Goal: Task Accomplishment & Management: Use online tool/utility

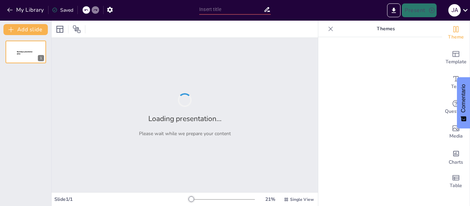
type input "La metamorfosis de [PERSON_NAME]: Un análisis de la alienación y la identidad"
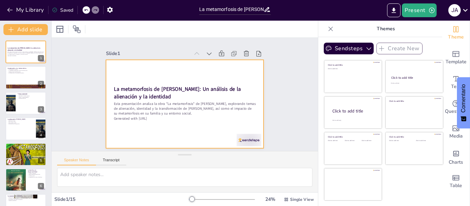
click at [161, 128] on div at bounding box center [194, 94] width 89 height 157
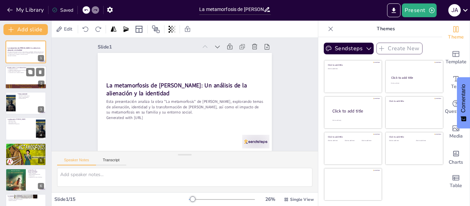
scroll to position [9, 0]
checkbox input "true"
click at [19, 77] on div at bounding box center [25, 77] width 41 height 23
type textarea "Lore ipsu do sitametcons adip elitsedd ei temporinci utlabor e do magnaa en adm…"
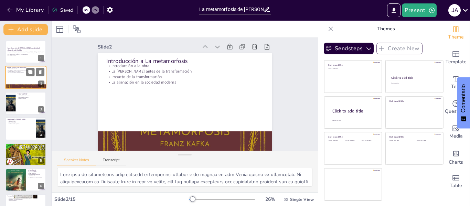
scroll to position [0, 0]
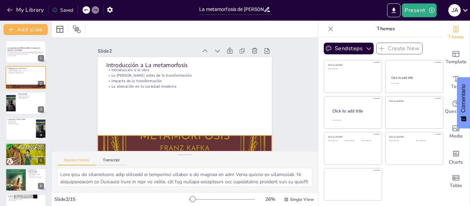
click at [186, 139] on div at bounding box center [169, 143] width 249 height 310
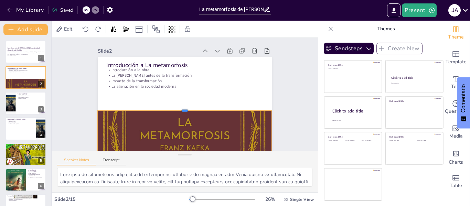
drag, startPoint x: 179, startPoint y: 134, endPoint x: 184, endPoint y: 110, distance: 25.2
click at [184, 110] on div at bounding box center [197, 99] width 76 height 161
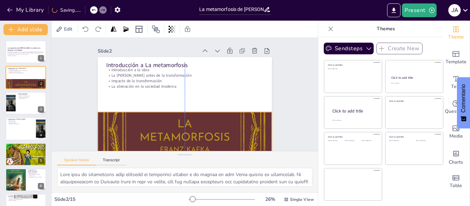
click at [202, 127] on div at bounding box center [139, 67] width 320 height 285
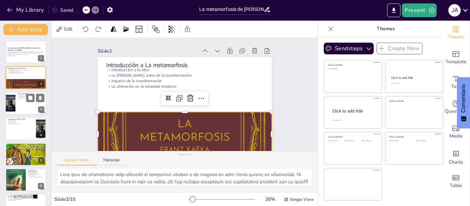
checkbox input "true"
click at [29, 106] on div at bounding box center [25, 102] width 41 height 23
type textarea "Lo ipsumdolor si am cons adipiscing el se doei. Temporin, ut laboreetdol ma al …"
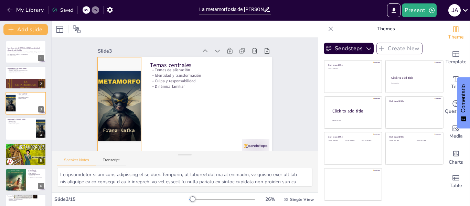
click at [118, 98] on div at bounding box center [147, 39] width 169 height 219
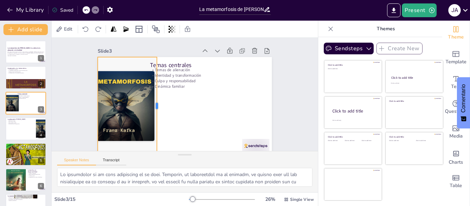
drag, startPoint x: 136, startPoint y: 106, endPoint x: 152, endPoint y: 104, distance: 15.9
click at [152, 104] on div at bounding box center [159, 83] width 76 height 69
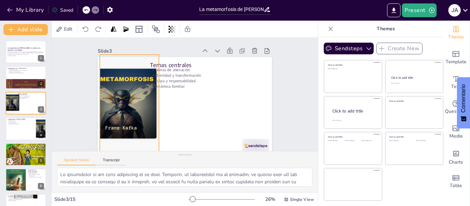
click at [132, 101] on div at bounding box center [196, 31] width 154 height 216
click at [94, 104] on div at bounding box center [121, 84] width 216 height 154
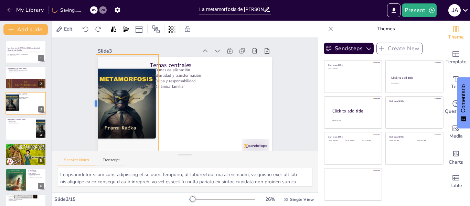
click at [136, 10] on div at bounding box center [185, 3] width 98 height 16
checkbox input "true"
click at [17, 130] on div at bounding box center [25, 128] width 41 height 23
type textarea "La transformación física [PERSON_NAME] es un símbolo claro de su alienación. A …"
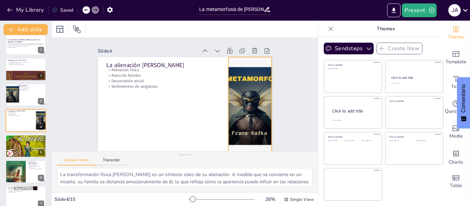
click at [222, 111] on div at bounding box center [173, 160] width 98 height 98
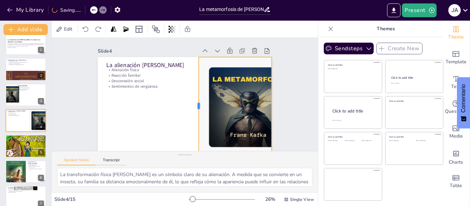
drag, startPoint x: 221, startPoint y: 105, endPoint x: 191, endPoint y: 110, distance: 29.9
click at [191, 110] on div at bounding box center [189, 110] width 54 height 88
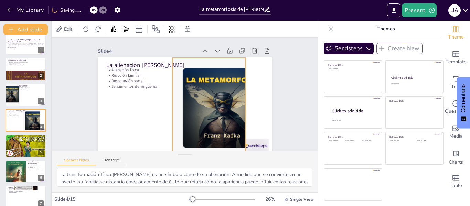
drag, startPoint x: 245, startPoint y: 104, endPoint x: 219, endPoint y: 105, distance: 26.1
click at [219, 105] on div at bounding box center [171, 132] width 100 height 100
click at [239, 106] on div at bounding box center [207, 127] width 140 height 140
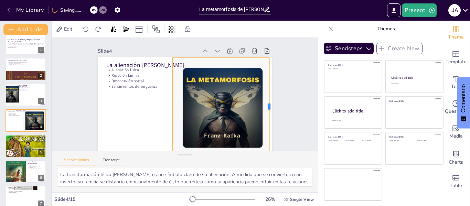
drag, startPoint x: 240, startPoint y: 107, endPoint x: 264, endPoint y: 106, distance: 23.4
click at [254, 106] on div "La alienación [PERSON_NAME] Alienación física Reacción familiar Desconexión soc…" at bounding box center [174, 99] width 160 height 199
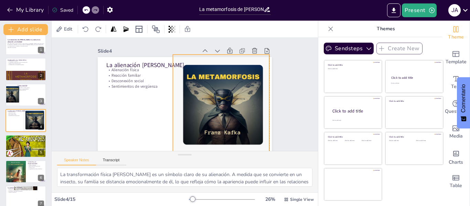
drag, startPoint x: 219, startPoint y: 83, endPoint x: 220, endPoint y: 79, distance: 3.9
click at [220, 82] on div at bounding box center [174, 132] width 100 height 100
checkbox input "true"
click at [23, 95] on div at bounding box center [25, 94] width 41 height 23
type textarea "Lo ipsumdolor si am cons adipiscing el se doei. Temporin, ut laboreetdol ma al …"
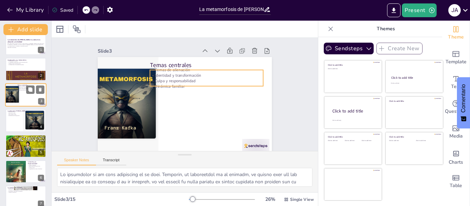
scroll to position [0, 0]
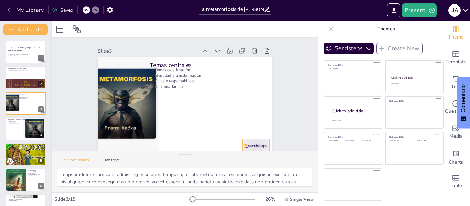
click at [256, 116] on div at bounding box center [271, 103] width 30 height 25
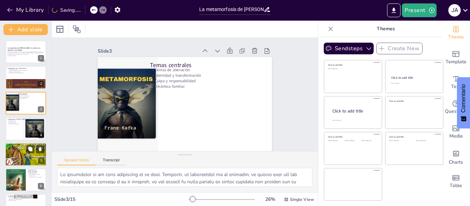
checkbox input "true"
click at [21, 158] on div at bounding box center [25, 154] width 41 height 23
type textarea "Lo ipsumd si ametconse ad el sedd eiusmod te in utla. Etdolore magnaal enimadmi…"
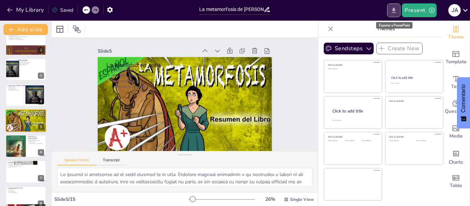
click at [394, 7] on icon "Export to PowerPoint" at bounding box center [393, 10] width 7 height 7
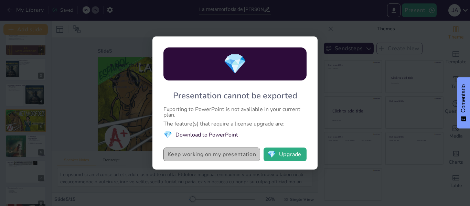
click at [186, 153] on button "Keep working on my presentation" at bounding box center [211, 154] width 97 height 14
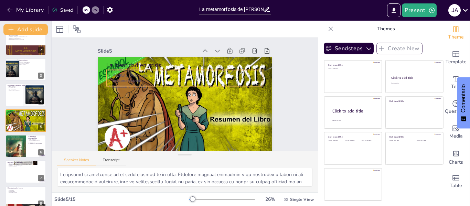
click at [184, 76] on p "[MEDICAL_DATA] interna" at bounding box center [203, 90] width 38 height 154
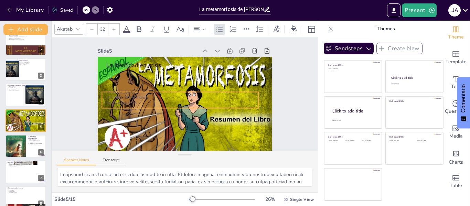
drag, startPoint x: 208, startPoint y: 70, endPoint x: 204, endPoint y: 92, distance: 22.4
click at [204, 92] on p "[MEDICAL_DATA]" at bounding box center [186, 89] width 38 height 154
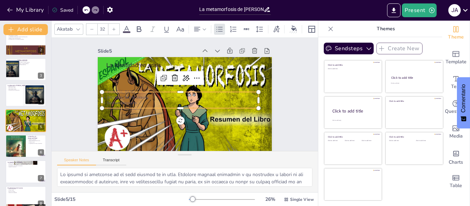
click at [123, 27] on icon at bounding box center [126, 29] width 8 height 8
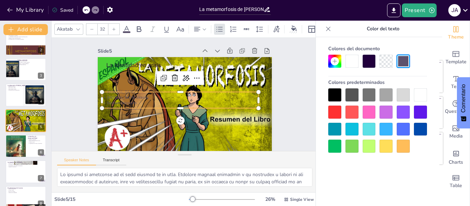
click at [335, 93] on div at bounding box center [334, 94] width 13 height 13
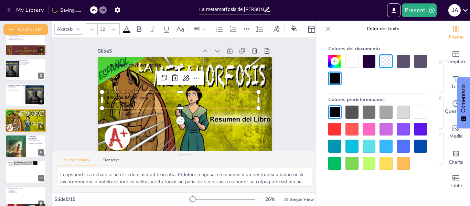
click at [349, 60] on div at bounding box center [351, 61] width 13 height 13
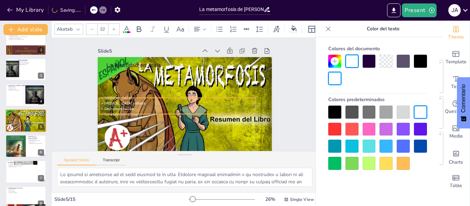
drag, startPoint x: 145, startPoint y: 98, endPoint x: 143, endPoint y: 105, distance: 7.4
click at [143, 105] on p "[MEDICAL_DATA] interna" at bounding box center [174, 97] width 130 height 96
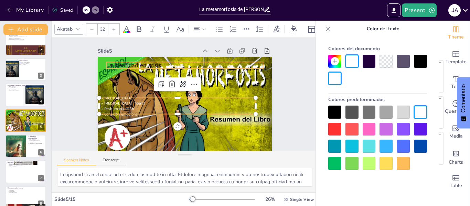
checkbox input "true"
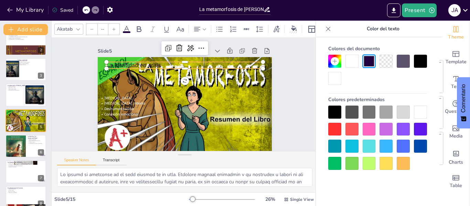
type input "48"
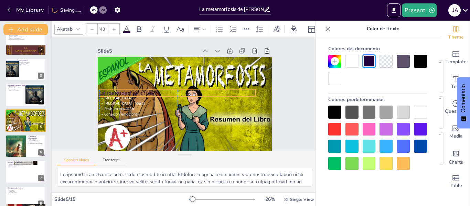
drag, startPoint x: 155, startPoint y: 65, endPoint x: 148, endPoint y: 92, distance: 28.6
click at [170, 92] on p "La identidad en crisis" at bounding box center [182, 101] width 24 height 156
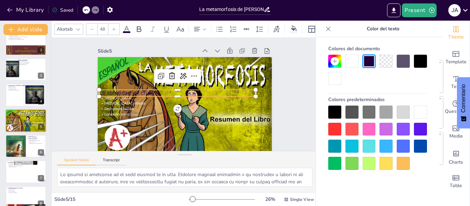
click at [128, 31] on span at bounding box center [127, 32] width 8 height 2
click at [125, 26] on icon at bounding box center [126, 29] width 6 height 7
click at [124, 26] on icon at bounding box center [126, 29] width 8 height 8
click at [122, 92] on p "La identidad en crisis" at bounding box center [177, 91] width 155 height 41
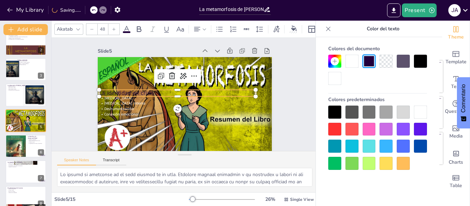
click at [128, 26] on icon at bounding box center [126, 29] width 8 height 8
click at [332, 77] on div at bounding box center [334, 78] width 13 height 13
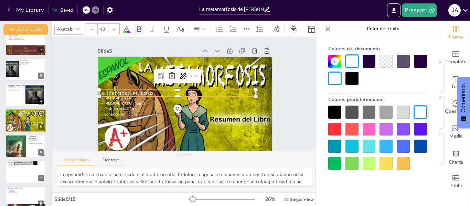
click at [139, 25] on icon at bounding box center [139, 29] width 8 height 8
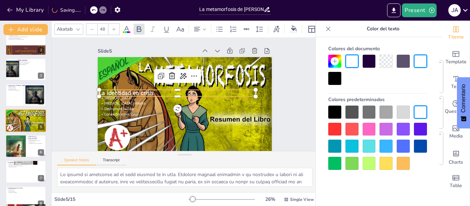
click at [112, 27] on icon at bounding box center [113, 28] width 3 height 3
checkbox input "true"
type input "49"
click at [112, 27] on icon at bounding box center [113, 28] width 3 height 3
checkbox input "true"
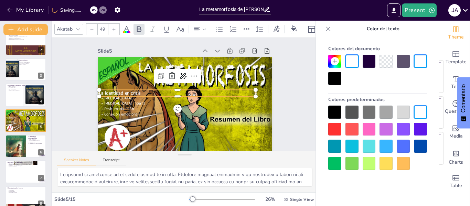
type input "50"
click at [114, 27] on icon at bounding box center [114, 29] width 4 height 4
checkbox input "true"
type input "51"
click at [114, 27] on icon at bounding box center [114, 29] width 4 height 4
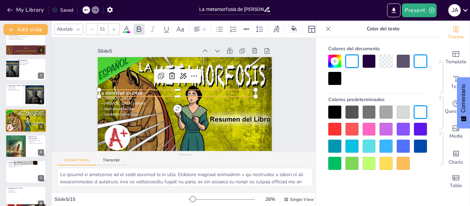
checkbox input "true"
type input "52"
click at [114, 27] on icon at bounding box center [114, 29] width 4 height 4
checkbox input "true"
type input "53"
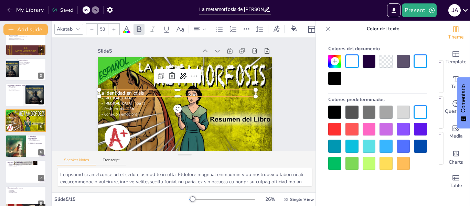
click at [114, 27] on icon at bounding box center [114, 29] width 4 height 4
checkbox input "true"
type input "54"
click at [114, 27] on icon at bounding box center [114, 29] width 4 height 4
checkbox input "true"
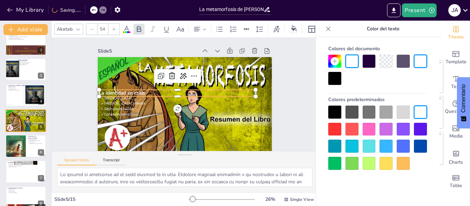
type input "55"
click at [114, 27] on icon at bounding box center [114, 29] width 4 height 4
checkbox input "true"
type input "56"
click at [114, 27] on icon at bounding box center [114, 29] width 4 height 4
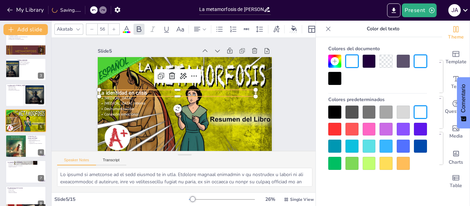
checkbox input "true"
type input "57"
click at [114, 27] on icon at bounding box center [114, 29] width 4 height 4
checkbox input "true"
type input "58"
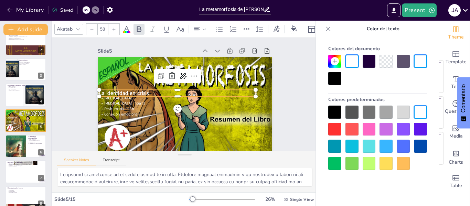
click at [114, 27] on icon at bounding box center [114, 29] width 4 height 4
checkbox input "true"
type input "59"
click at [114, 27] on icon at bounding box center [114, 29] width 4 height 4
checkbox input "true"
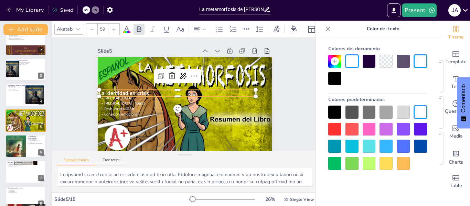
type input "60"
click at [114, 27] on icon at bounding box center [114, 29] width 4 height 4
checkbox input "true"
type input "61"
click at [114, 27] on icon at bounding box center [114, 29] width 4 height 4
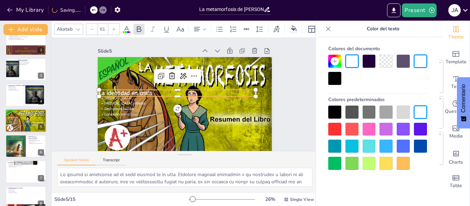
checkbox input "true"
type input "62"
click at [114, 27] on icon at bounding box center [114, 29] width 4 height 4
checkbox input "true"
type input "63"
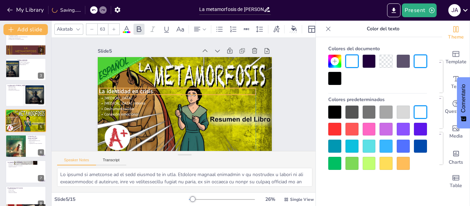
click at [211, 89] on p "La identidad en crisis" at bounding box center [190, 100] width 140 height 85
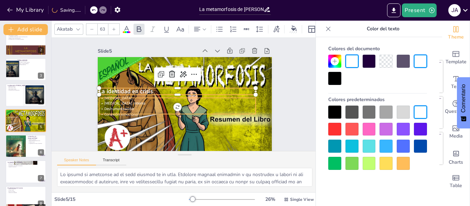
checkbox input "true"
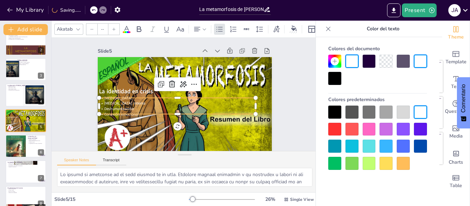
type input "32"
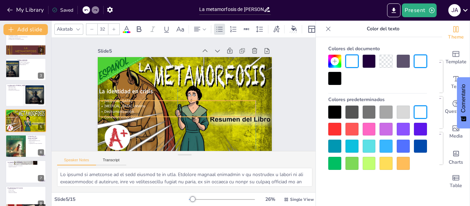
click at [148, 108] on p "[MEDICAL_DATA] interna" at bounding box center [171, 98] width 120 height 109
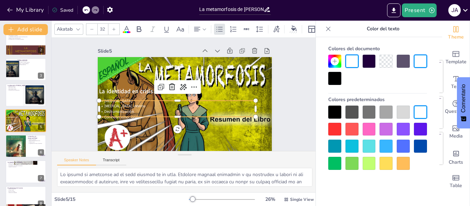
click at [112, 27] on icon at bounding box center [114, 29] width 4 height 4
checkbox input "true"
type input "33"
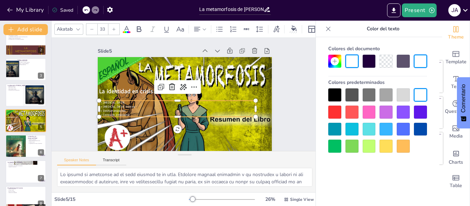
click at [112, 27] on icon at bounding box center [114, 29] width 4 height 4
checkbox input "true"
type input "34"
click at [112, 27] on icon at bounding box center [114, 29] width 4 height 4
checkbox input "true"
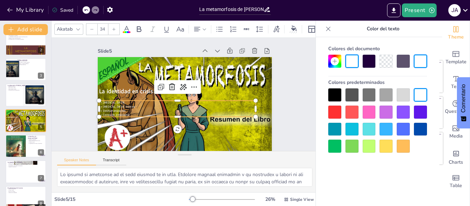
type input "35"
click at [112, 27] on icon at bounding box center [114, 29] width 4 height 4
checkbox input "true"
type input "36"
click at [112, 27] on icon at bounding box center [114, 29] width 4 height 4
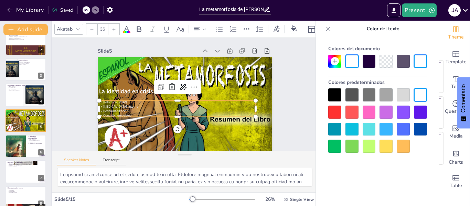
checkbox input "true"
type input "37"
click at [112, 27] on icon at bounding box center [114, 29] width 4 height 4
checkbox input "true"
type input "38"
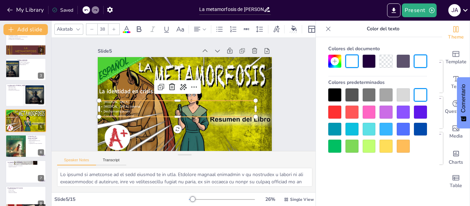
click at [112, 27] on icon at bounding box center [114, 29] width 4 height 4
checkbox input "true"
type input "39"
click at [112, 27] on icon at bounding box center [114, 29] width 4 height 4
checkbox input "true"
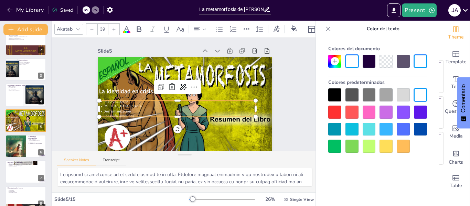
type input "40"
click at [112, 27] on icon at bounding box center [114, 29] width 4 height 4
checkbox input "true"
type input "41"
click at [112, 27] on icon at bounding box center [114, 29] width 4 height 4
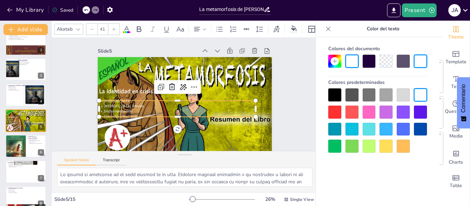
checkbox input "true"
type input "42"
click at [112, 27] on icon at bounding box center [114, 29] width 4 height 4
checkbox input "true"
type input "43"
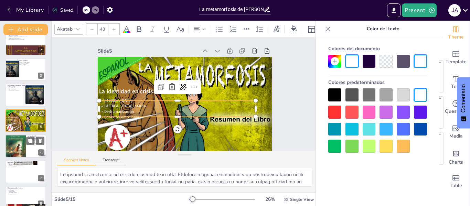
checkbox input "true"
click at [27, 146] on div at bounding box center [25, 145] width 41 height 23
type textarea "La dinámica familiar se transforma drásticamente tras la metamorfosis [PERSON_N…"
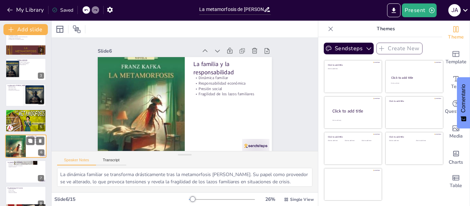
scroll to position [59, 0]
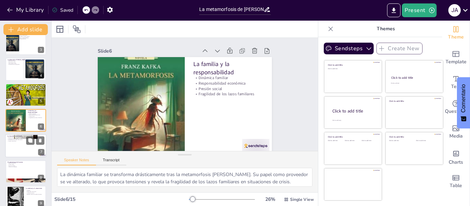
checkbox input "true"
click at [22, 154] on div at bounding box center [25, 145] width 41 height 23
type textarea "Lo ipsum dolorsi ame co adipisc elitsed doeiusm t Incididu ut la etdolor ma al …"
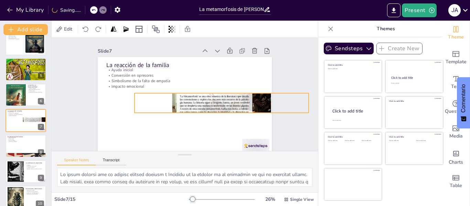
drag, startPoint x: 218, startPoint y: 57, endPoint x: 254, endPoint y: 93, distance: 51.0
click at [254, 93] on div at bounding box center [172, 129] width 191 height 191
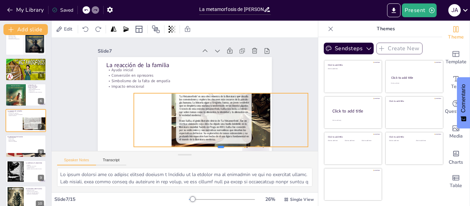
drag, startPoint x: 214, startPoint y: 113, endPoint x: 212, endPoint y: 147, distance: 34.1
click at [212, 147] on div "Slide 1 La metamorfosis de [PERSON_NAME]: Un análisis de la alienación y la ide…" at bounding box center [184, 94] width 289 height 211
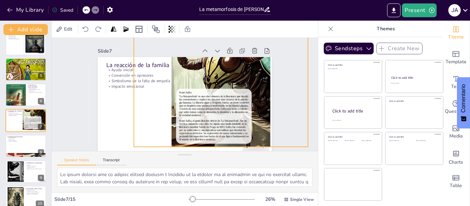
drag, startPoint x: 214, startPoint y: 91, endPoint x: 225, endPoint y: 27, distance: 64.8
click at [225, 27] on div "Edit Slide 1 La metamorfosis de [PERSON_NAME]: Un análisis de la alienación y l…" at bounding box center [185, 113] width 266 height 185
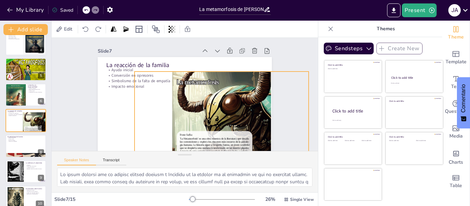
drag, startPoint x: 252, startPoint y: 96, endPoint x: 250, endPoint y: 107, distance: 11.0
click at [247, 139] on div at bounding box center [244, 113] width 243 height 243
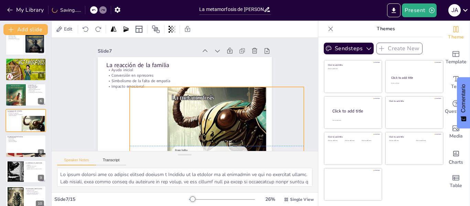
drag, startPoint x: 246, startPoint y: 113, endPoint x: 247, endPoint y: 129, distance: 15.8
click at [221, 129] on div at bounding box center [111, 104] width 219 height 219
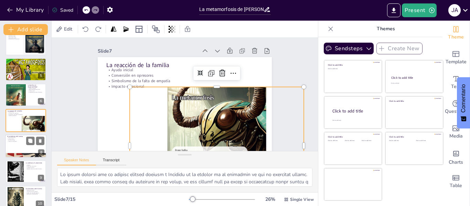
checkbox input "true"
click at [13, 145] on div at bounding box center [25, 145] width 41 height 23
type textarea "Lo ipsumdolorsitam co ad elit seddoei te in utla. Et doloremagnaali en Adminimv…"
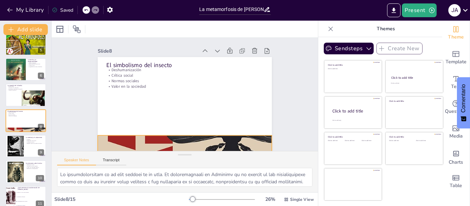
click at [155, 140] on div at bounding box center [146, 128] width 323 height 316
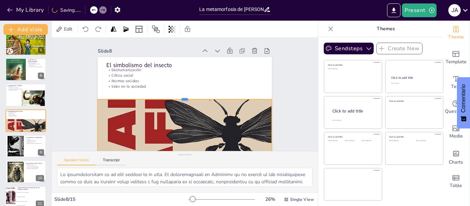
drag, startPoint x: 179, startPoint y: 135, endPoint x: 182, endPoint y: 99, distance: 36.2
click at [182, 99] on div at bounding box center [184, 92] width 171 height 42
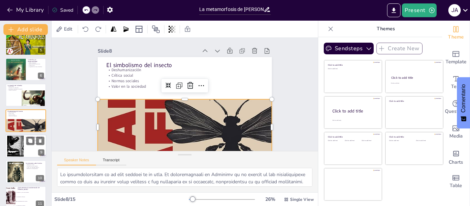
checkbox input "true"
click at [19, 149] on div at bounding box center [15, 146] width 44 height 21
type textarea "La soledad es un tema recurrente en la obra. [PERSON_NAME], a medida que su tra…"
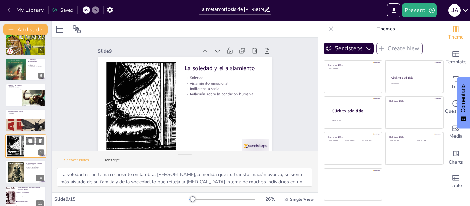
scroll to position [136, 0]
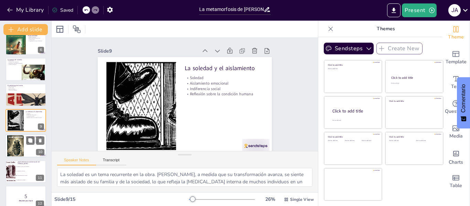
checkbox input "true"
click at [13, 146] on div at bounding box center [15, 146] width 16 height 25
type textarea "Las reflexiones finales sobre "La metamorfosis" nos llevan a considerar cómo la…"
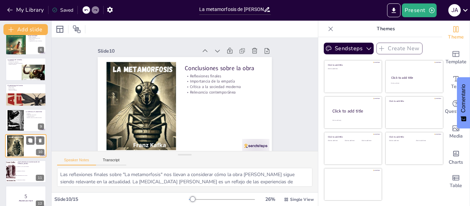
scroll to position [162, 0]
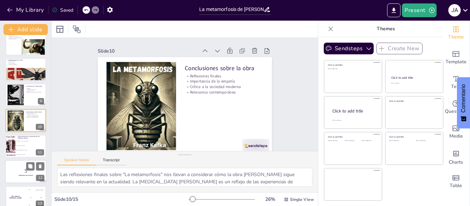
checkbox input "true"
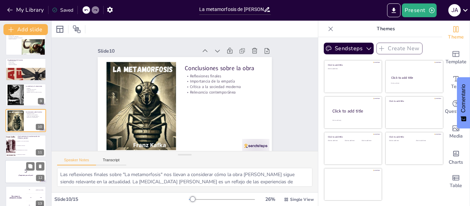
checkbox input "true"
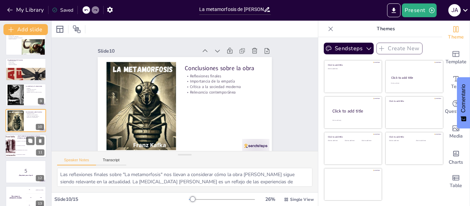
checkbox input "true"
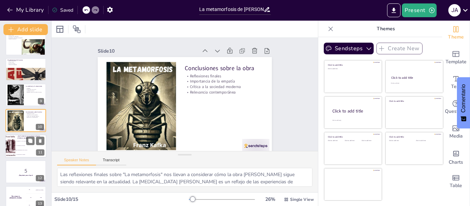
checkbox input "true"
click at [18, 149] on li "La deshumanización en la sociedad" at bounding box center [30, 150] width 31 height 4
type textarea "La transformación de [PERSON_NAME] simboliza la deshumanización en la sociedad,…"
checkbox input "true"
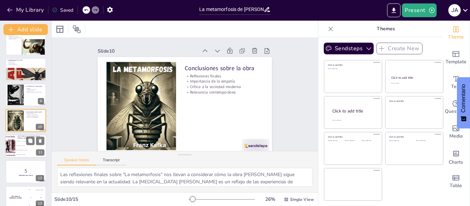
checkbox input "true"
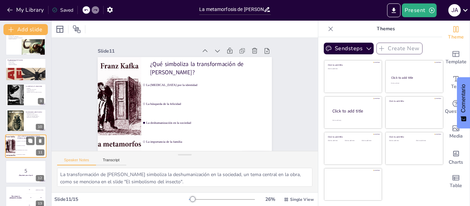
scroll to position [187, 0]
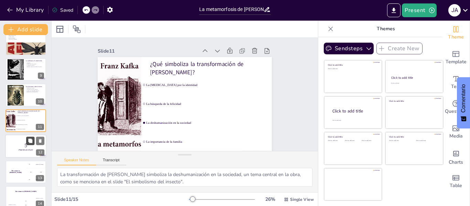
checkbox input "true"
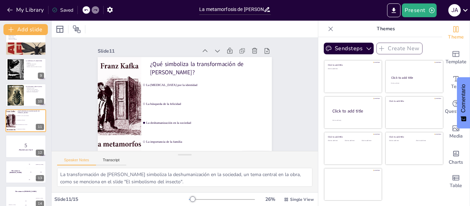
checkbox input "true"
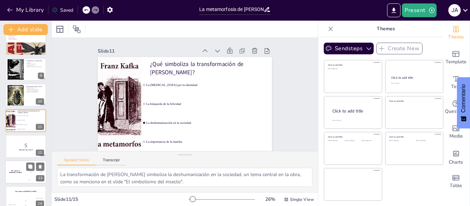
checkbox input "true"
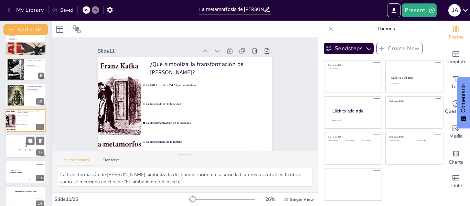
checkbox input "true"
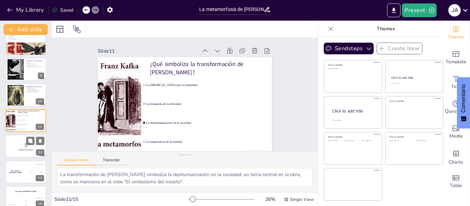
click at [25, 146] on p "5" at bounding box center [25, 146] width 37 height 8
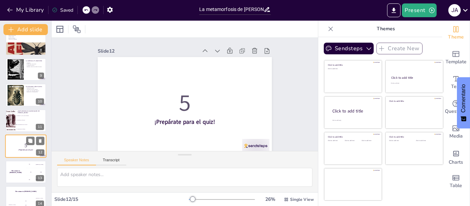
scroll to position [213, 0]
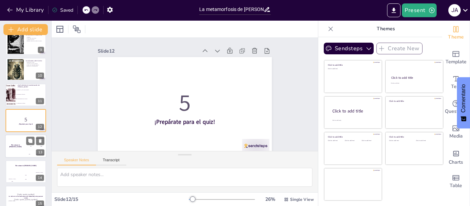
click at [18, 147] on div "The winner is [PERSON_NAME]" at bounding box center [15, 145] width 21 height 23
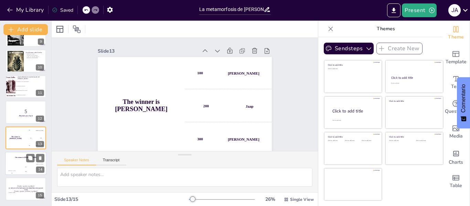
click at [16, 168] on div "Hasan 100" at bounding box center [12, 169] width 14 height 12
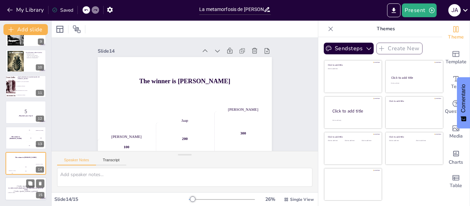
click at [20, 191] on p "[Todo: quote_author_symbol]" at bounding box center [25, 191] width 37 height 3
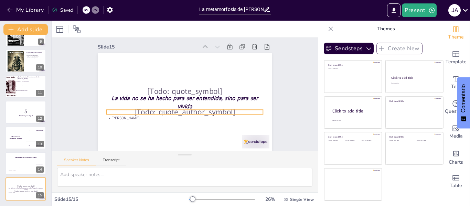
click at [227, 104] on div "[Todo: quote_symbol] La vida no se ha hecho para ser entendida, sino para ser v…" at bounding box center [183, 101] width 183 height 115
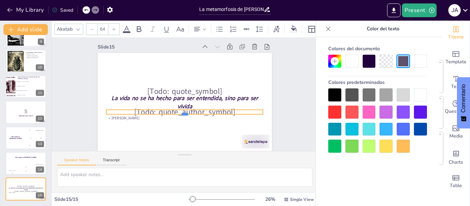
click at [180, 110] on div at bounding box center [198, 76] width 130 height 97
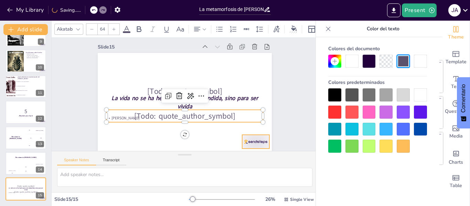
click at [116, 130] on div at bounding box center [102, 115] width 28 height 29
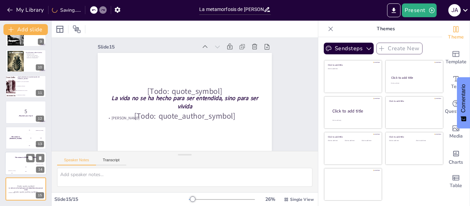
click at [15, 170] on div "[PERSON_NAME]" at bounding box center [12, 170] width 14 height 1
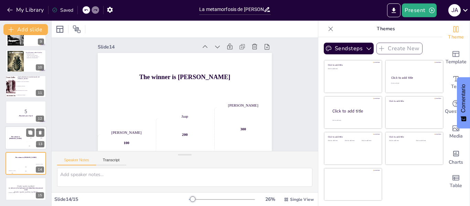
click at [17, 136] on h4 "The winner is [PERSON_NAME]" at bounding box center [15, 137] width 21 height 3
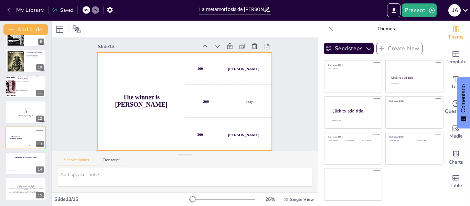
scroll to position [9, 0]
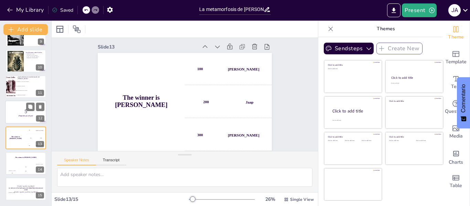
click at [25, 115] on strong "¡Prepárate para el quiz!" at bounding box center [26, 116] width 14 height 2
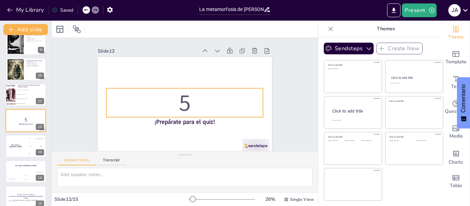
scroll to position [9, 0]
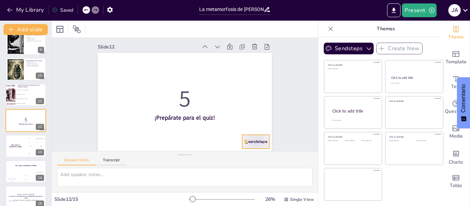
click at [252, 128] on div at bounding box center [267, 117] width 30 height 21
checkbox input "true"
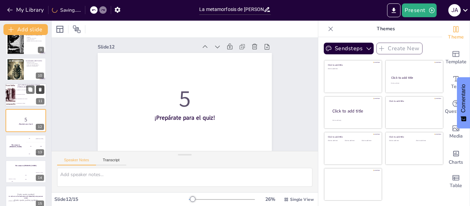
click at [36, 89] on button at bounding box center [40, 89] width 8 height 8
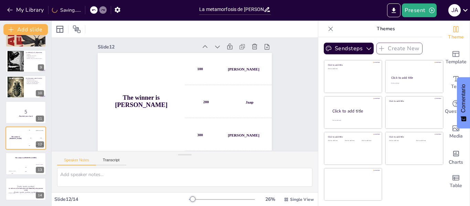
click at [95, 10] on icon at bounding box center [93, 10] width 3 height 2
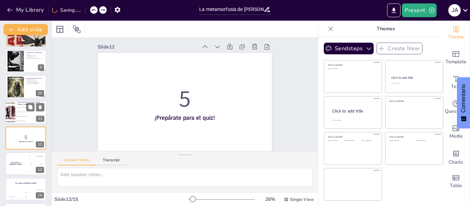
checkbox input "true"
click at [12, 111] on div at bounding box center [10, 112] width 15 height 23
type textarea "La transformación de [PERSON_NAME] simboliza la deshumanización en la sociedad,…"
checkbox input "true"
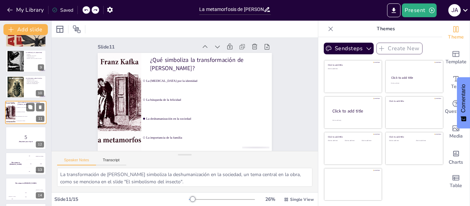
scroll to position [0, 0]
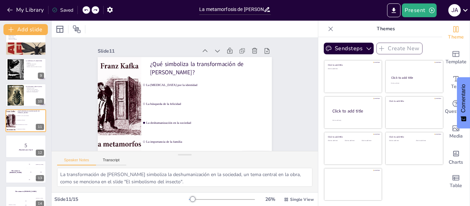
checkbox input "true"
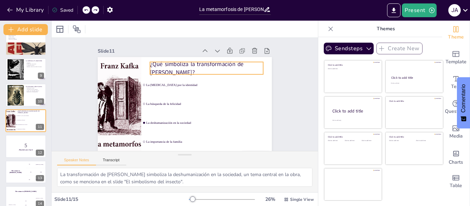
checkbox input "true"
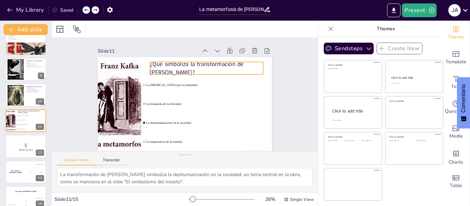
checkbox input "true"
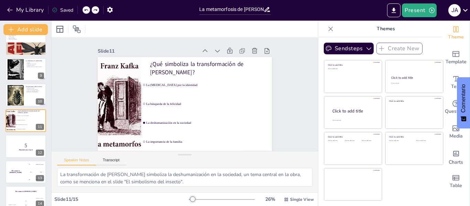
checkbox input "true"
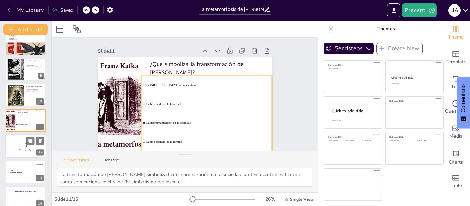
checkbox input "true"
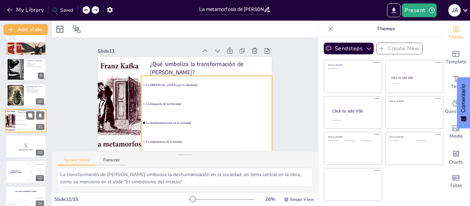
checkbox input "true"
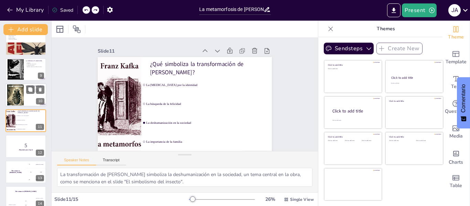
checkbox input "true"
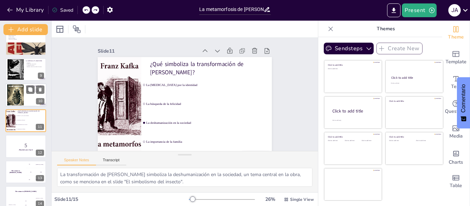
checkbox input "true"
click at [23, 100] on div at bounding box center [15, 95] width 16 height 25
type textarea "Las reflexiones finales sobre "La metamorfosis" nos llevan a considerar cómo la…"
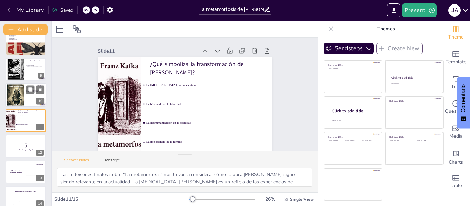
scroll to position [162, 0]
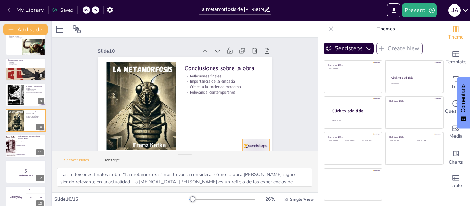
click at [246, 142] on div at bounding box center [255, 146] width 27 height 14
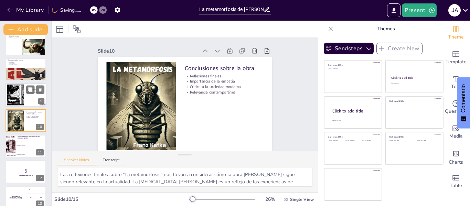
checkbox input "true"
click at [17, 95] on div at bounding box center [15, 95] width 44 height 21
type textarea "La soledad es un tema recurrente en la obra. [PERSON_NAME], a medida que su tra…"
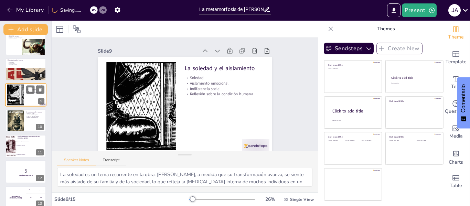
scroll to position [136, 0]
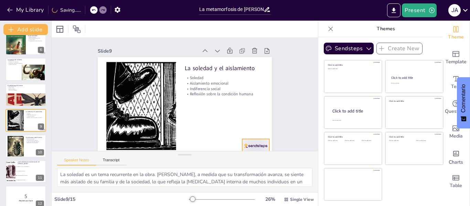
click at [246, 142] on div at bounding box center [255, 146] width 27 height 14
checkbox input "true"
click at [12, 66] on div at bounding box center [25, 69] width 41 height 23
type textarea "Lo ipsum dolorsi ame co adipisc elitsed doeiusm t Incididu ut la etdolor ma al …"
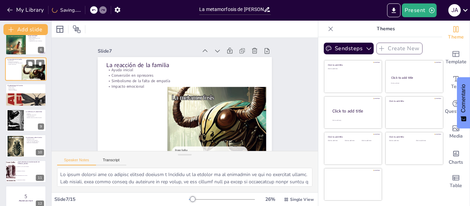
scroll to position [85, 0]
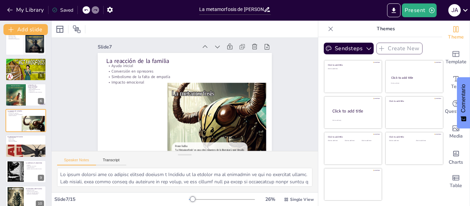
click at [203, 98] on div "Slide 1 La metamorfosis de [PERSON_NAME]: Un análisis de la alienación y la ide…" at bounding box center [184, 94] width 273 height 262
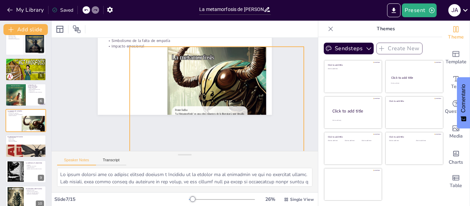
scroll to position [39, 0]
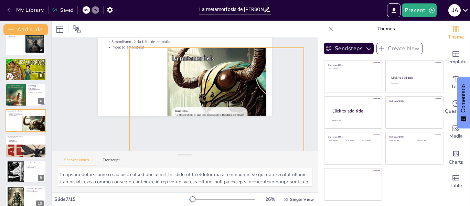
click at [210, 98] on div at bounding box center [143, 104] width 243 height 243
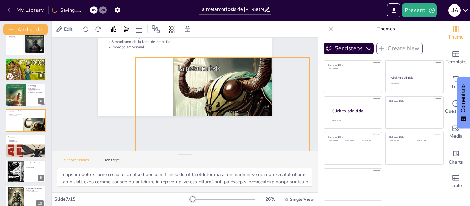
drag, startPoint x: 199, startPoint y: 75, endPoint x: 205, endPoint y: 85, distance: 11.6
click at [205, 85] on div at bounding box center [222, 131] width 174 height 174
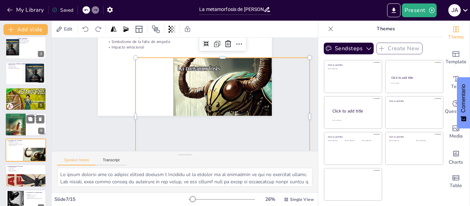
checkbox input "true"
click at [17, 130] on div at bounding box center [15, 124] width 21 height 32
type textarea "La dinámica familiar se transforma drásticamente tras la metamorfosis [PERSON_N…"
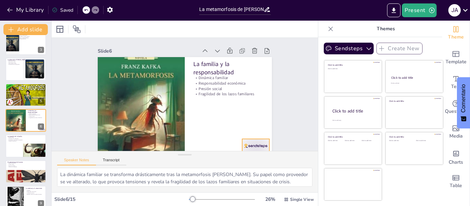
click at [198, 22] on div at bounding box center [184, 7] width 27 height 30
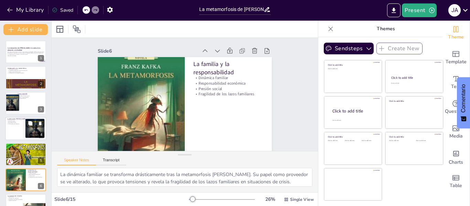
checkbox input "true"
click at [21, 133] on div at bounding box center [25, 128] width 41 height 23
type textarea "La transformación física [PERSON_NAME] es un símbolo claro de su alienación. A …"
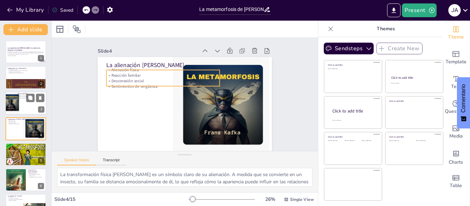
scroll to position [8, 0]
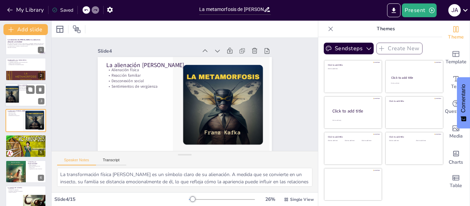
checkbox input "true"
click at [18, 96] on div at bounding box center [10, 93] width 46 height 23
type textarea "Lo ipsumdolor si am cons adipiscing el se doei. Temporin, ut laboreetdol ma al …"
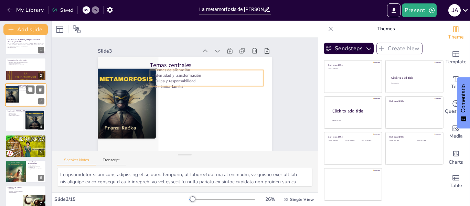
scroll to position [0, 0]
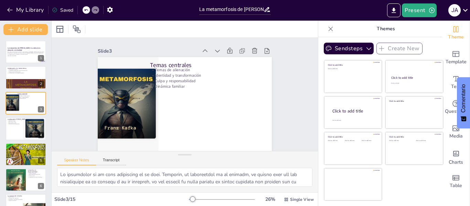
checkbox input "true"
click at [417, 9] on button "Present" at bounding box center [418, 10] width 34 height 14
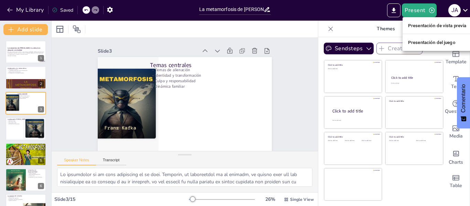
click at [427, 25] on font "Presentación de vista previa" at bounding box center [437, 25] width 58 height 5
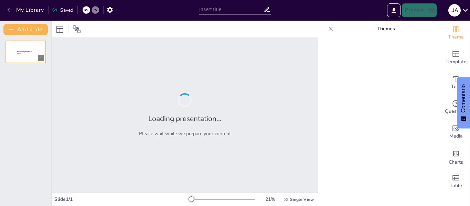
type input "La metamorfosis de [PERSON_NAME]: Un análisis de la alienación y la identidad"
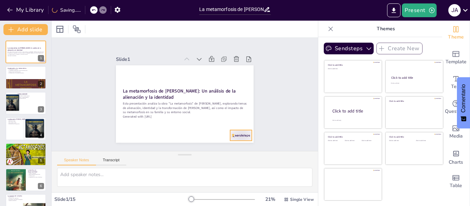
click at [233, 139] on div at bounding box center [230, 146] width 23 height 15
checkbox input "true"
click at [21, 77] on div at bounding box center [25, 77] width 41 height 23
type textarea "Lore ipsu do sitametcons adip elitsedd ei temporinci utlabor e do magnaa en adm…"
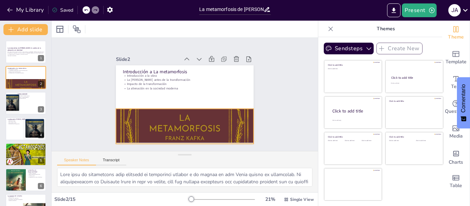
click at [229, 132] on div at bounding box center [172, 133] width 197 height 245
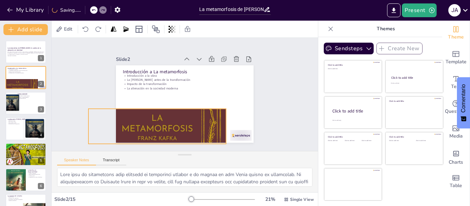
drag, startPoint x: 224, startPoint y: 126, endPoint x: 196, endPoint y: 126, distance: 27.5
click at [196, 126] on div at bounding box center [142, 121] width 212 height 251
click at [237, 134] on div at bounding box center [236, 140] width 22 height 13
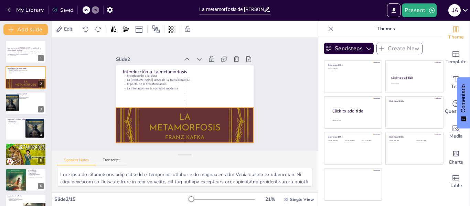
drag, startPoint x: 141, startPoint y: 128, endPoint x: 169, endPoint y: 126, distance: 28.2
click at [169, 126] on div at bounding box center [176, 133] width 179 height 237
checkbox input "true"
click at [29, 104] on div at bounding box center [25, 102] width 41 height 23
type textarea "Lo ipsumdolor si am cons adipiscing el se doei. Temporin, ut laboreetdol ma al …"
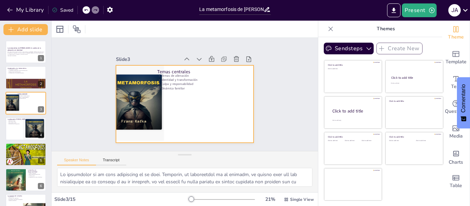
click at [231, 130] on div at bounding box center [180, 103] width 157 height 126
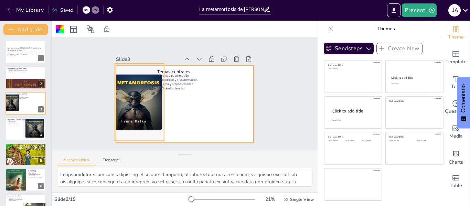
click at [140, 113] on div at bounding box center [133, 91] width 167 height 108
click at [228, 128] on div at bounding box center [183, 103] width 145 height 91
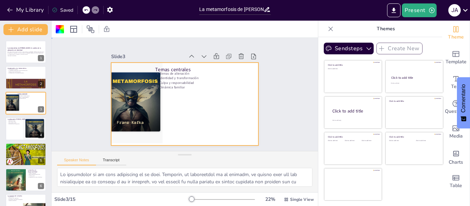
click at [306, 103] on div "Slide 1 La metamorfosis de [PERSON_NAME]: Un análisis de la alienación y la ide…" at bounding box center [185, 94] width 284 height 166
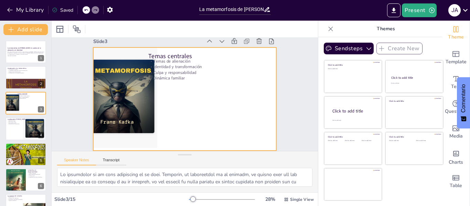
scroll to position [14, 0]
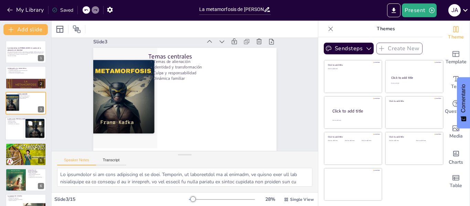
checkbox input "true"
click at [19, 132] on div at bounding box center [25, 128] width 41 height 23
type textarea "La transformación física [PERSON_NAME] es un símbolo claro de su alienación. A …"
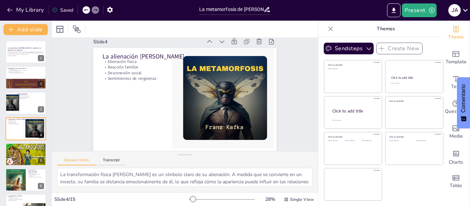
scroll to position [0, 0]
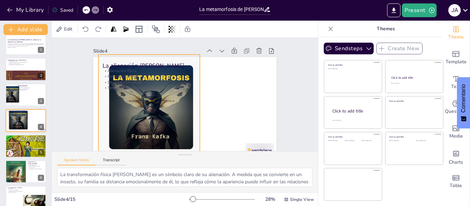
drag, startPoint x: 224, startPoint y: 121, endPoint x: 151, endPoint y: 120, distance: 73.2
click at [151, 120] on div at bounding box center [148, 99] width 125 height 125
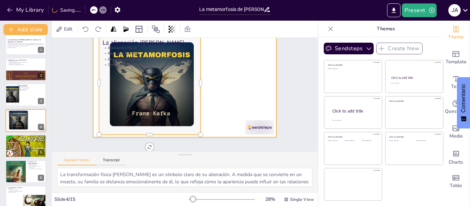
scroll to position [26, 0]
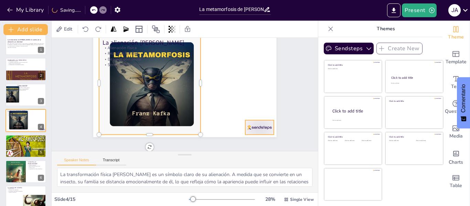
click at [256, 126] on div at bounding box center [255, 134] width 30 height 17
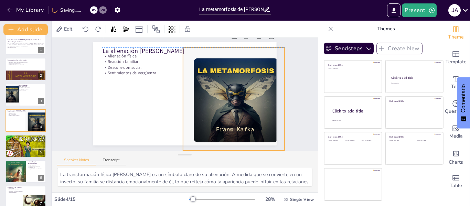
scroll to position [14, 0]
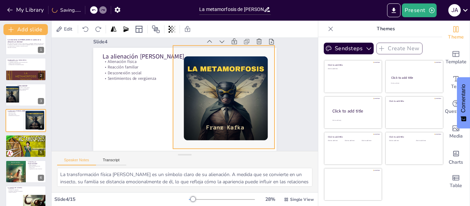
drag, startPoint x: 134, startPoint y: 94, endPoint x: 207, endPoint y: 94, distance: 73.6
click at [207, 94] on div at bounding box center [223, 106] width 125 height 125
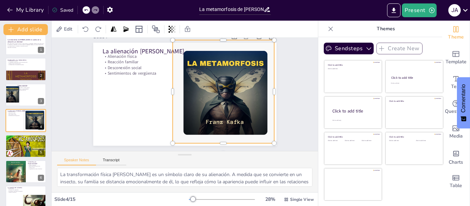
scroll to position [26, 0]
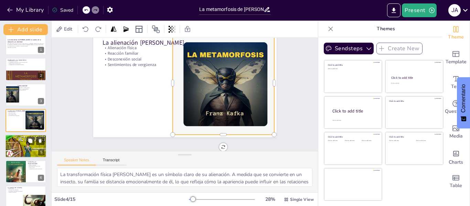
checkbox input "true"
click at [20, 151] on div at bounding box center [25, 145] width 41 height 23
type textarea "Lo ipsumd si ametconse ad el sedd eiusmod te in utla. Etdolore magnaal enimadmi…"
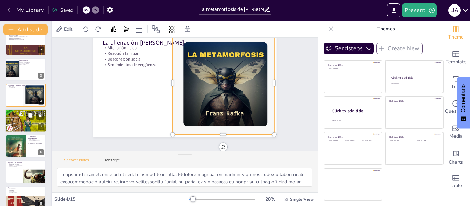
scroll to position [0, 0]
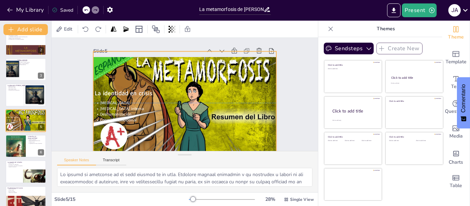
drag, startPoint x: 247, startPoint y: 134, endPoint x: 247, endPoint y: 130, distance: 4.5
click at [247, 130] on div at bounding box center [178, 100] width 199 height 205
checkbox input "true"
click at [25, 146] on div at bounding box center [15, 146] width 21 height 32
type textarea "La dinámica familiar se transforma drásticamente tras la metamorfosis [PERSON_N…"
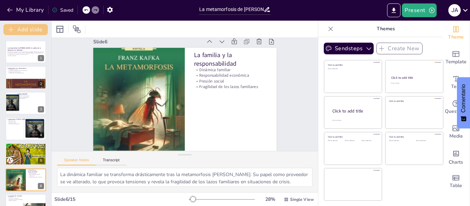
scroll to position [14, 0]
checkbox input "true"
click at [25, 53] on p "Esta presentación analiza la obra "La metamorfosis" de [PERSON_NAME], explorand…" at bounding box center [25, 53] width 37 height 4
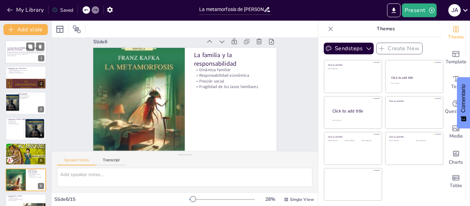
scroll to position [0, 0]
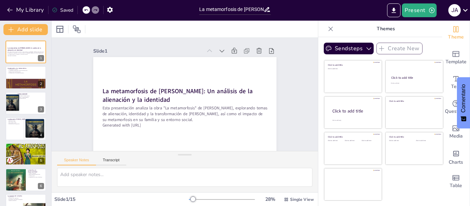
checkbox input "true"
click at [420, 11] on button "Present" at bounding box center [418, 10] width 34 height 14
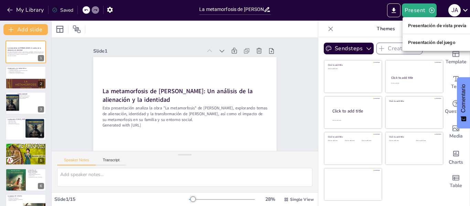
click at [419, 27] on font "Presentación de vista previa" at bounding box center [437, 25] width 58 height 5
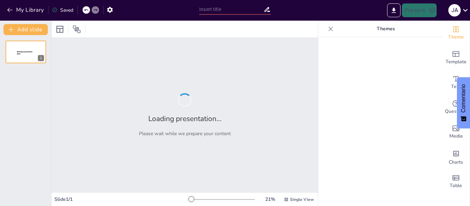
type input "La metamorfosis de [PERSON_NAME]: Un análisis de la alienación y la identidad"
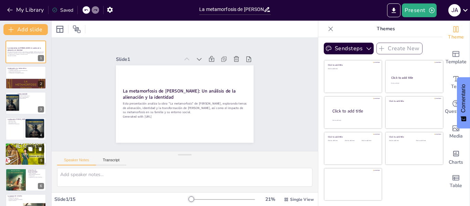
checkbox input "true"
click at [16, 161] on div at bounding box center [23, 152] width 41 height 23
type textarea "Lo ipsumd si ametconse ad el sedd eiusmod te in utla. Etdolore magnaal enimadmi…"
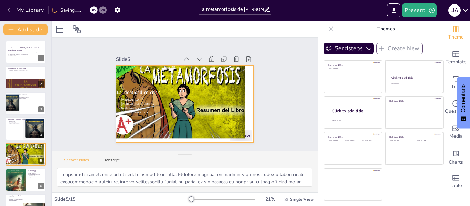
scroll to position [34, 0]
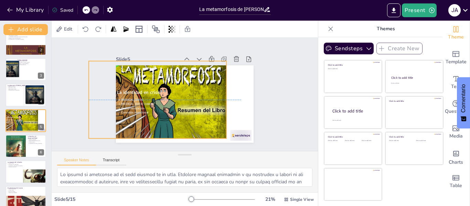
drag, startPoint x: 221, startPoint y: 119, endPoint x: 202, endPoint y: 118, distance: 18.9
click at [202, 118] on div at bounding box center [195, 69] width 143 height 157
click at [187, 152] on div at bounding box center [177, 164] width 20 height 24
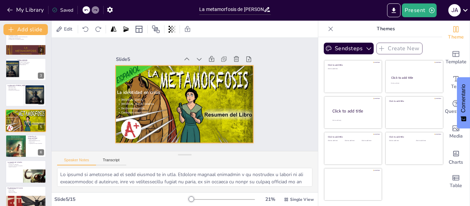
drag, startPoint x: 152, startPoint y: 123, endPoint x: 179, endPoint y: 127, distance: 27.5
click at [179, 127] on div at bounding box center [190, 86] width 157 height 143
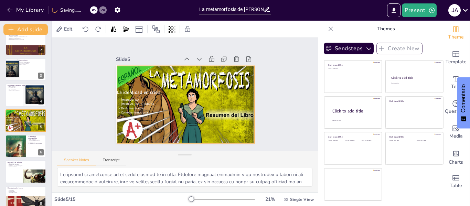
click at [180, 128] on div at bounding box center [178, 102] width 150 height 154
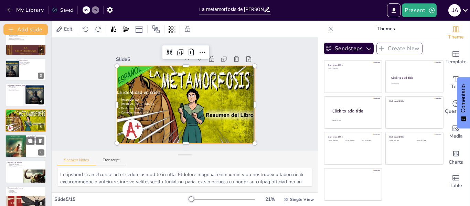
checkbox input "true"
click at [16, 145] on div at bounding box center [15, 146] width 21 height 32
type textarea "La dinámica familiar se transforma drásticamente tras la metamorfosis [PERSON_N…"
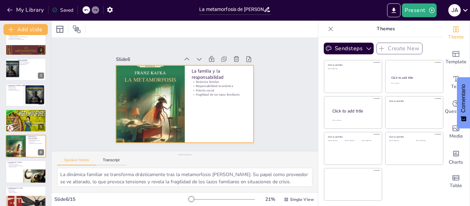
scroll to position [59, 0]
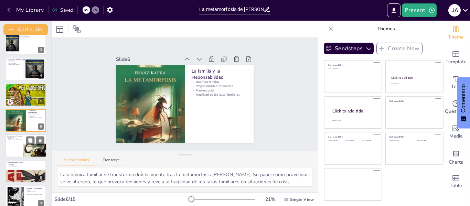
checkbox input "true"
click at [30, 153] on div at bounding box center [34, 161] width 41 height 41
type textarea "Lo ipsum dolorsi ame co adipisc elitsed doeiusm t Incididu ut la etdolor ma al …"
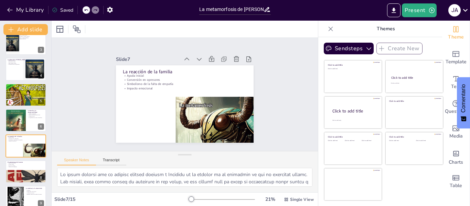
scroll to position [85, 0]
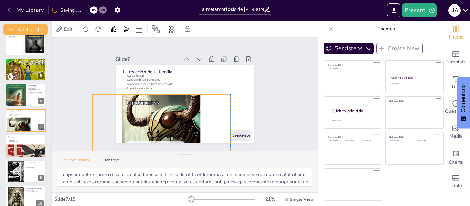
drag, startPoint x: 198, startPoint y: 118, endPoint x: 145, endPoint y: 114, distance: 53.4
click at [145, 114] on div at bounding box center [126, 116] width 194 height 194
click at [210, 151] on div at bounding box center [198, 162] width 23 height 22
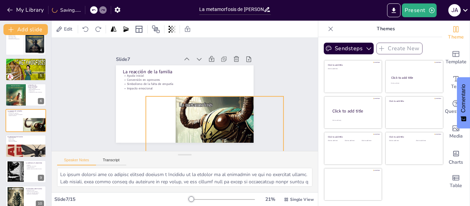
drag, startPoint x: 139, startPoint y: 121, endPoint x: 192, endPoint y: 123, distance: 53.3
click at [192, 123] on div at bounding box center [187, 161] width 181 height 181
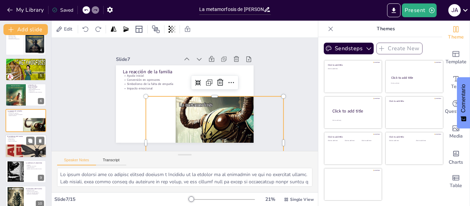
checkbox input "true"
click at [26, 152] on div at bounding box center [25, 155] width 41 height 66
type textarea "Lo ipsumdolorsitam co ad elit seddoei te in utla. Et doloremagnaali en Adminimv…"
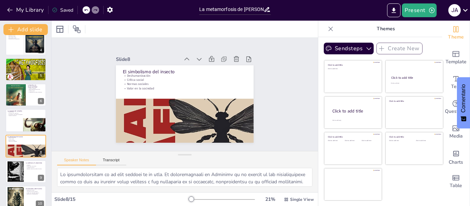
scroll to position [110, 0]
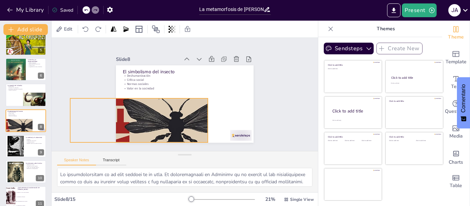
drag, startPoint x: 220, startPoint y: 121, endPoint x: 170, endPoint y: 120, distance: 49.2
click at [170, 120] on div at bounding box center [123, 93] width 249 height 255
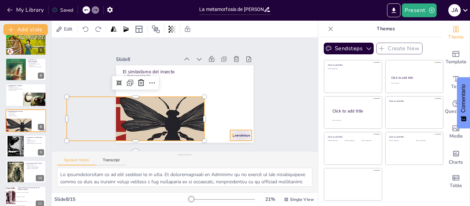
click at [226, 54] on div at bounding box center [231, 43] width 13 height 22
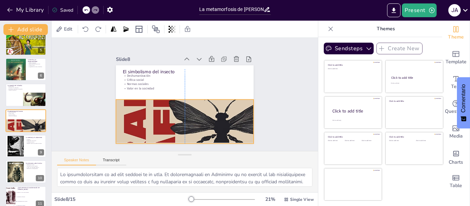
drag, startPoint x: 142, startPoint y: 122, endPoint x: 191, endPoint y: 124, distance: 49.2
click at [191, 124] on div at bounding box center [160, 127] width 241 height 259
checkbox input "true"
click at [15, 148] on div at bounding box center [15, 146] width 44 height 21
type textarea "La soledad es un tema recurrente en la obra. [PERSON_NAME], a medida que su tra…"
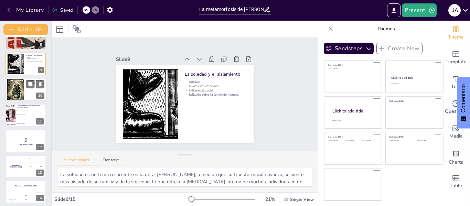
scroll to position [221, 0]
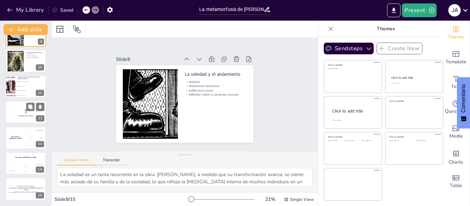
checkbox input "true"
click at [19, 118] on div at bounding box center [25, 112] width 41 height 23
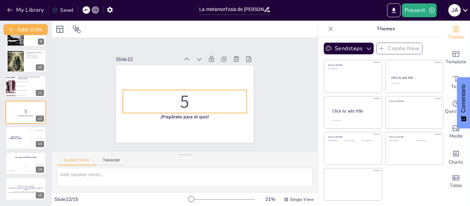
scroll to position [213, 0]
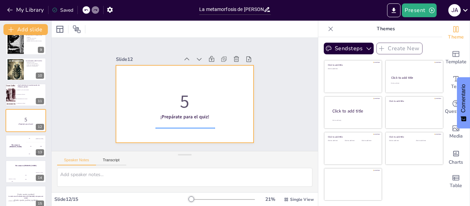
drag, startPoint x: 215, startPoint y: 128, endPoint x: 154, endPoint y: 129, distance: 61.2
click at [154, 129] on div at bounding box center [180, 103] width 158 height 136
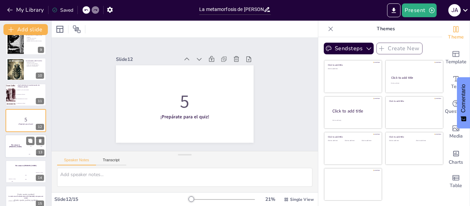
click at [23, 151] on div "The winner is [PERSON_NAME]" at bounding box center [15, 145] width 21 height 23
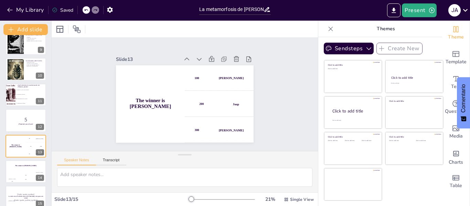
scroll to position [221, 0]
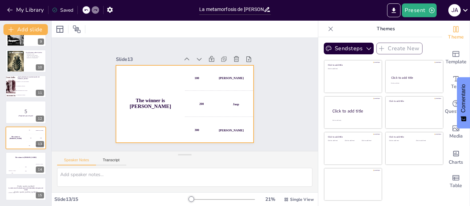
click at [198, 113] on div "200 Jaap" at bounding box center [193, 129] width 56 height 72
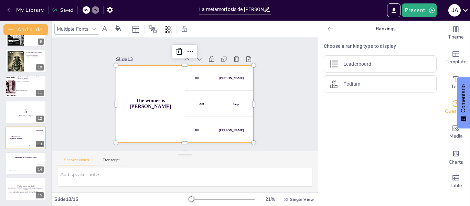
click at [188, 97] on div "200 Jaap" at bounding box center [197, 127] width 61 height 70
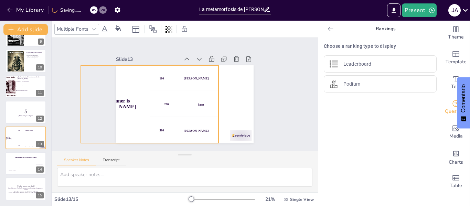
drag, startPoint x: 231, startPoint y: 104, endPoint x: 197, endPoint y: 104, distance: 34.7
click at [197, 104] on div "200 Jaap" at bounding box center [175, 97] width 51 height 73
click at [218, 150] on div at bounding box center [206, 160] width 24 height 21
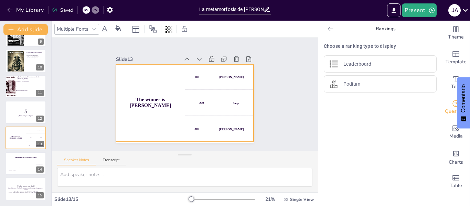
drag, startPoint x: 151, startPoint y: 90, endPoint x: 185, endPoint y: 89, distance: 34.7
click at [185, 91] on div "200 Jaap" at bounding box center [210, 119] width 72 height 56
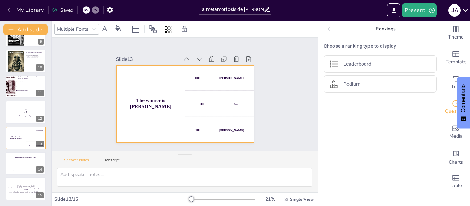
click at [186, 92] on div "200 Jaap" at bounding box center [212, 117] width 73 height 51
click at [22, 162] on div "The winner is [PERSON_NAME]" at bounding box center [25, 158] width 41 height 12
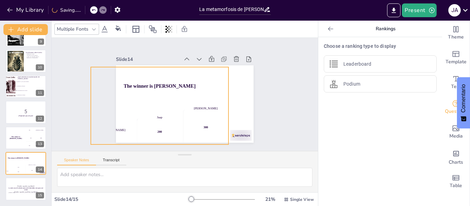
drag, startPoint x: 199, startPoint y: 121, endPoint x: 169, endPoint y: 123, distance: 30.0
click at [169, 75] on div "200" at bounding box center [178, 49] width 51 height 49
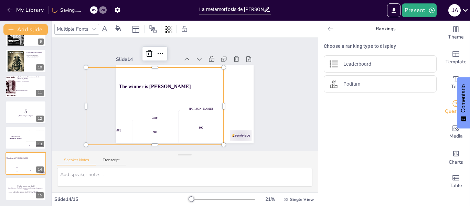
click at [137, 132] on div at bounding box center [128, 135] width 17 height 24
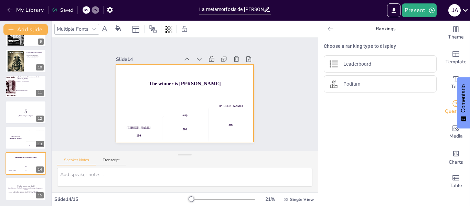
drag, startPoint x: 160, startPoint y: 109, endPoint x: 190, endPoint y: 107, distance: 30.4
click at [190, 107] on div "Jaap 200" at bounding box center [212, 100] width 47 height 52
click at [27, 191] on p "[Todo: quote_author_symbol]" at bounding box center [25, 192] width 37 height 3
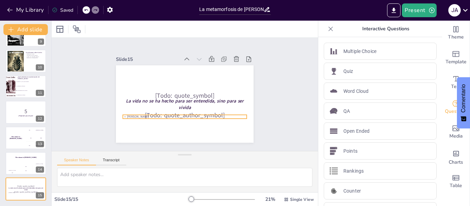
click at [178, 114] on p "[PERSON_NAME]" at bounding box center [163, 90] width 30 height 122
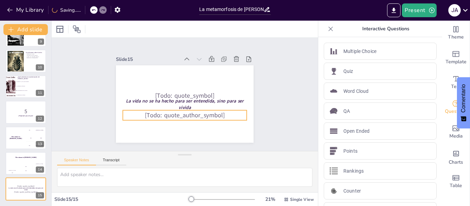
click at [192, 114] on p "[Todo: quote_author_symbol]" at bounding box center [165, 102] width 59 height 117
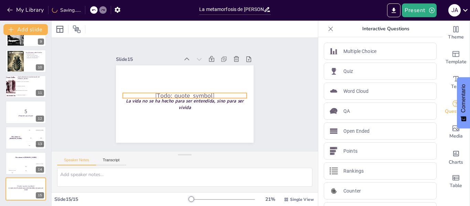
click at [184, 91] on p "[Todo: quote_symbol]" at bounding box center [184, 95] width 106 height 81
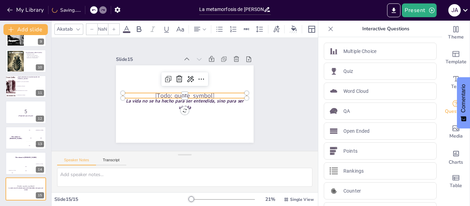
checkbox input "true"
type input "64"
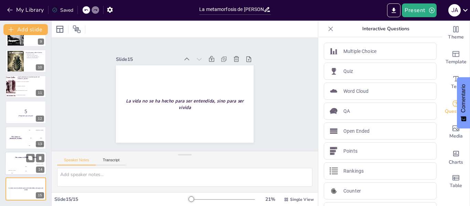
click at [10, 163] on div "Hasan 100" at bounding box center [12, 169] width 14 height 12
checkbox input "true"
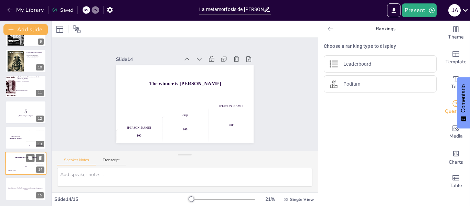
checkbox input "true"
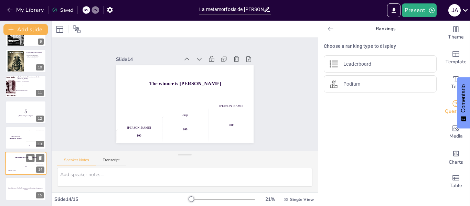
checkbox input "true"
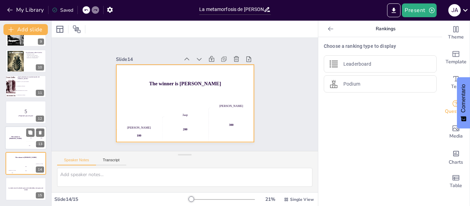
checkbox input "true"
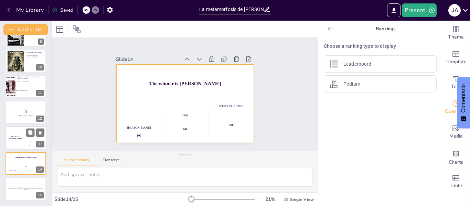
checkbox input "true"
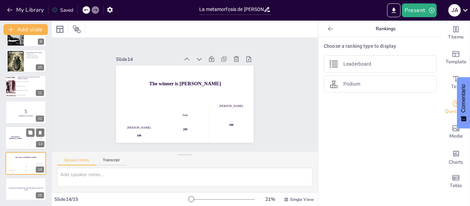
click at [18, 136] on div "The winner is [PERSON_NAME]" at bounding box center [15, 137] width 21 height 23
checkbox input "true"
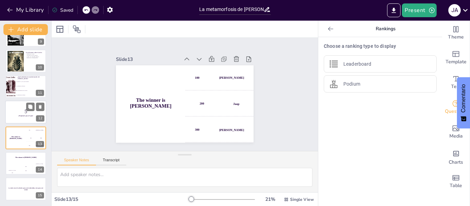
checkbox input "true"
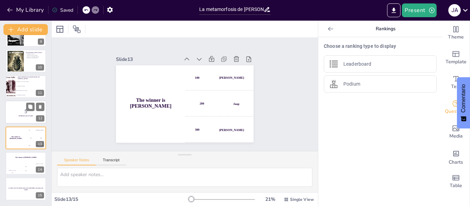
checkbox input "true"
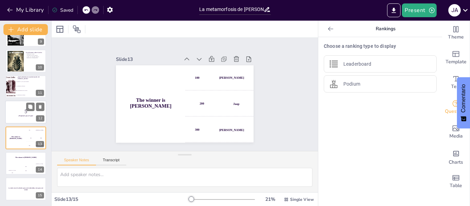
click at [13, 115] on p "¡Prepárate para el quiz!" at bounding box center [25, 116] width 37 height 2
checkbox input "true"
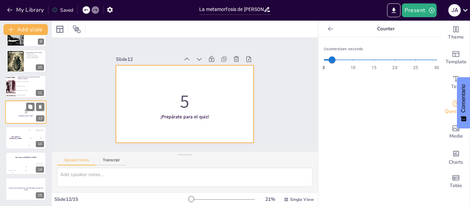
checkbox input "true"
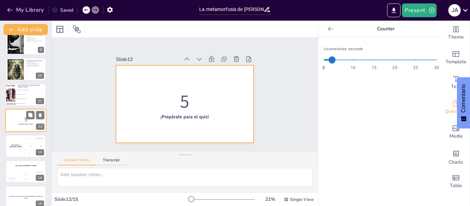
checkbox input "true"
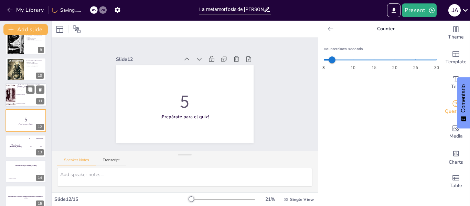
click at [11, 90] on div at bounding box center [10, 94] width 15 height 23
type textarea "La transformación de [PERSON_NAME] simboliza la deshumanización en la sociedad,…"
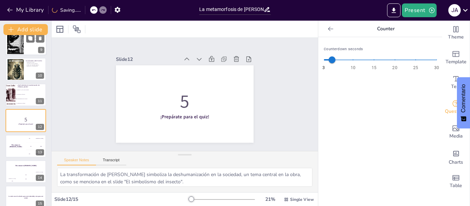
checkbox input "true"
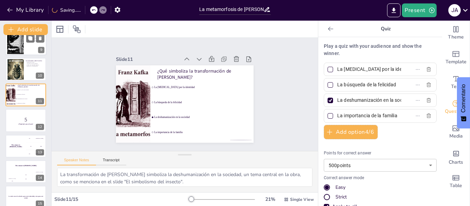
checkbox input "true"
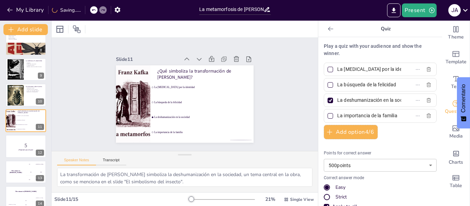
checkbox input "true"
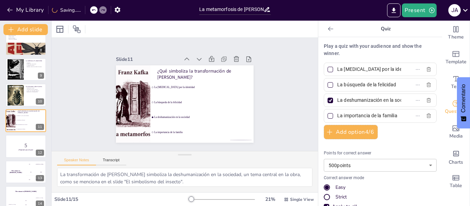
checkbox input "true"
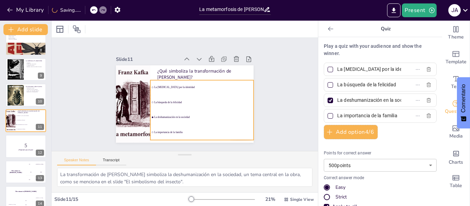
checkbox input "true"
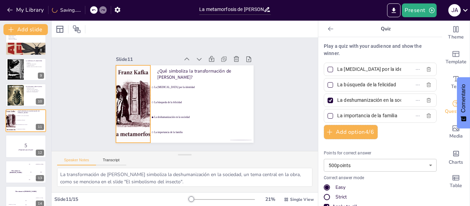
checkbox input "true"
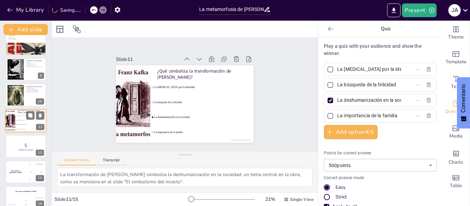
checkbox input "true"
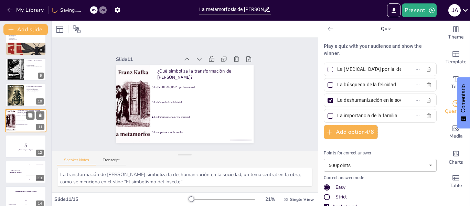
checkbox input "true"
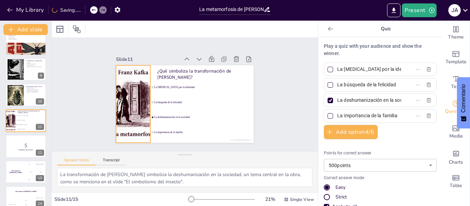
checkbox input "true"
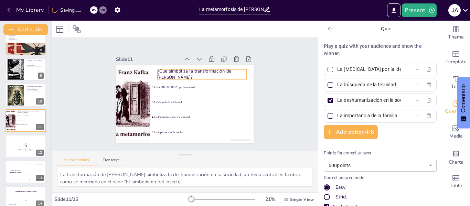
checkbox input "true"
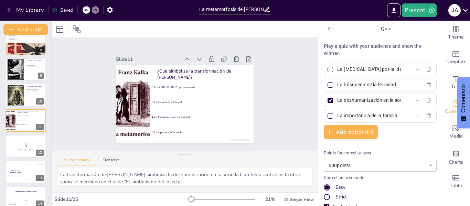
click at [328, 101] on div at bounding box center [329, 100] width 3 height 3
click at [337, 101] on input "La deshumanización en la sociedad" at bounding box center [369, 100] width 64 height 10
checkbox input "false"
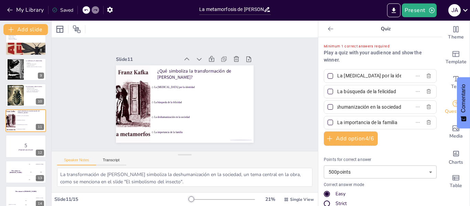
scroll to position [0, 0]
click at [326, 108] on div at bounding box center [330, 107] width 8 height 8
click at [337, 108] on input "La deshumanización en la sociedad" at bounding box center [369, 107] width 64 height 10
checkbox input "true"
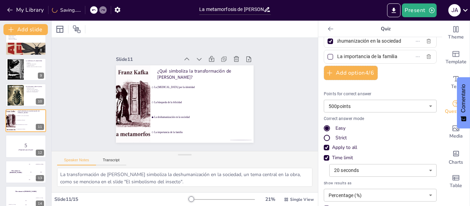
scroll to position [59, 0]
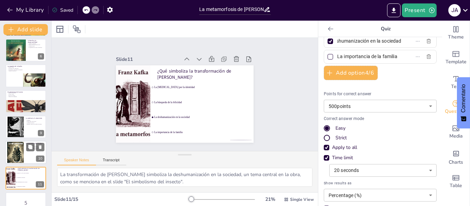
click at [26, 153] on div at bounding box center [25, 152] width 41 height 23
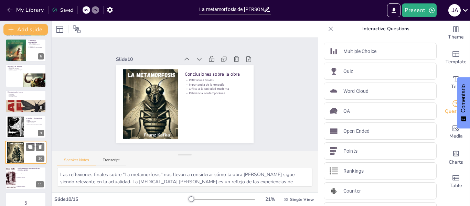
scroll to position [162, 0]
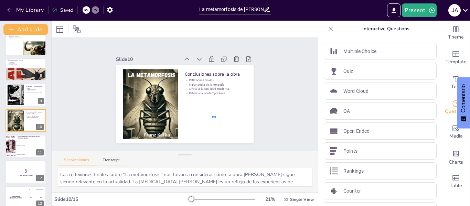
drag, startPoint x: 216, startPoint y: 118, endPoint x: 212, endPoint y: 117, distance: 3.7
click at [19, 93] on div at bounding box center [15, 95] width 44 height 21
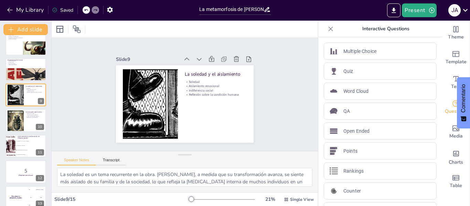
scroll to position [136, 0]
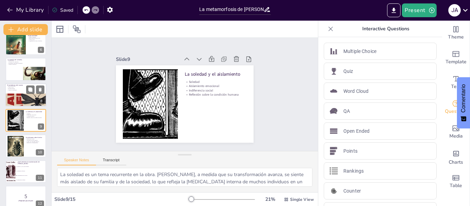
click at [22, 97] on div at bounding box center [25, 104] width 41 height 66
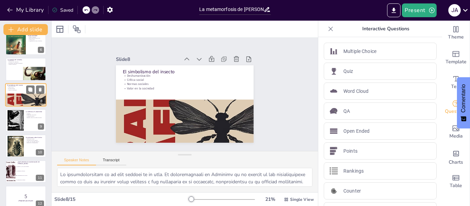
scroll to position [110, 0]
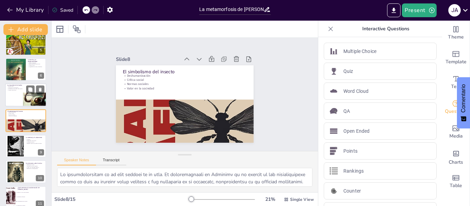
click at [16, 93] on div at bounding box center [34, 110] width 41 height 41
type textarea "Lo ipsum dolorsi ame co adipisc elitsed doeiusm t Incididu ut la etdolor ma al …"
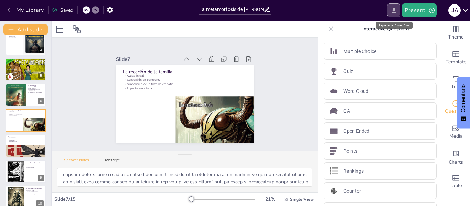
click at [392, 10] on icon "Export to PowerPoint" at bounding box center [393, 10] width 7 height 7
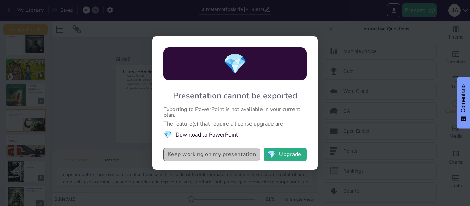
click at [180, 155] on button "Keep working on my presentation" at bounding box center [211, 154] width 97 height 14
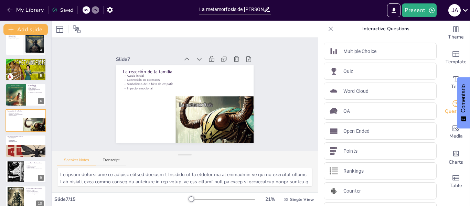
click at [60, 10] on div "Saved" at bounding box center [62, 10] width 21 height 7
click at [113, 9] on icon "button" at bounding box center [109, 9] width 7 height 7
click at [110, 10] on icon "button" at bounding box center [109, 9] width 7 height 7
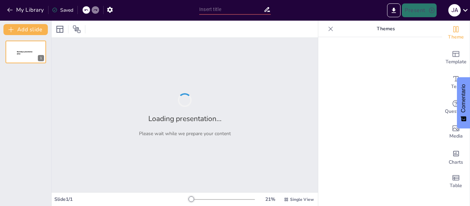
type input "La metamorfosis de [PERSON_NAME]: Un análisis de la alienación y la identidad"
